Goal: Task Accomplishment & Management: Manage account settings

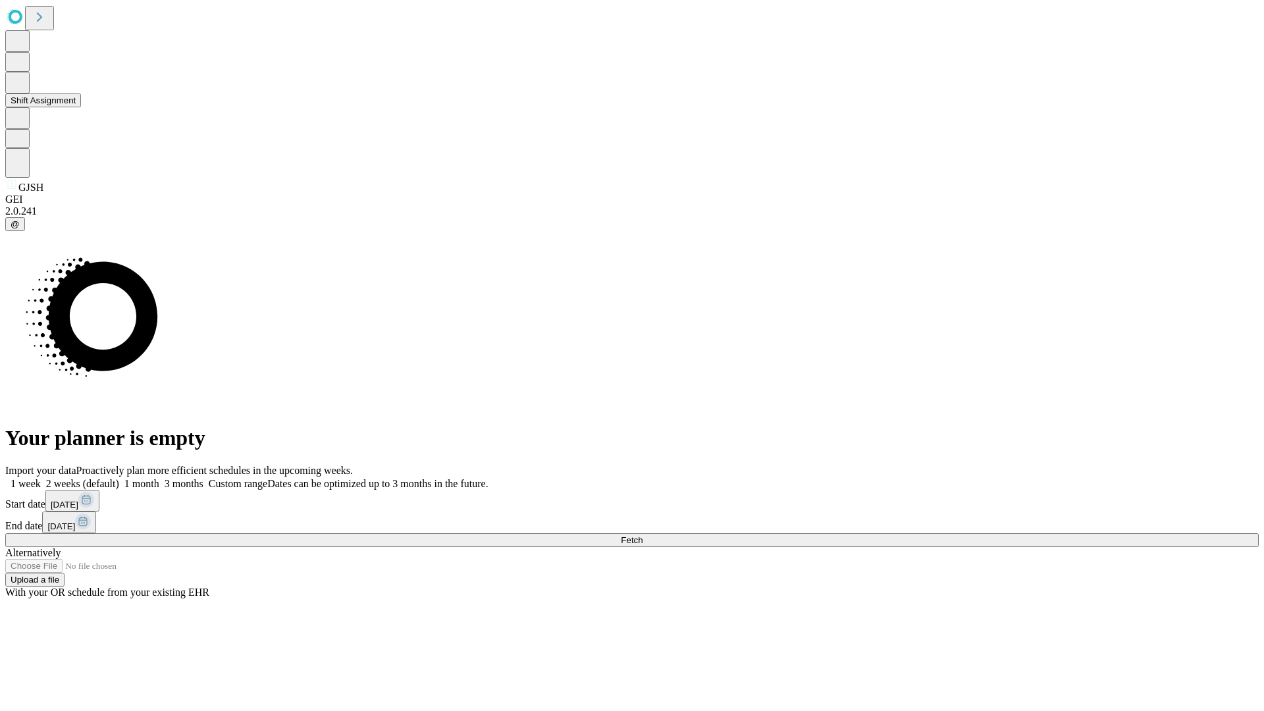
click at [81, 107] on button "Shift Assignment" at bounding box center [43, 101] width 76 height 14
